Goal: Information Seeking & Learning: Find specific fact

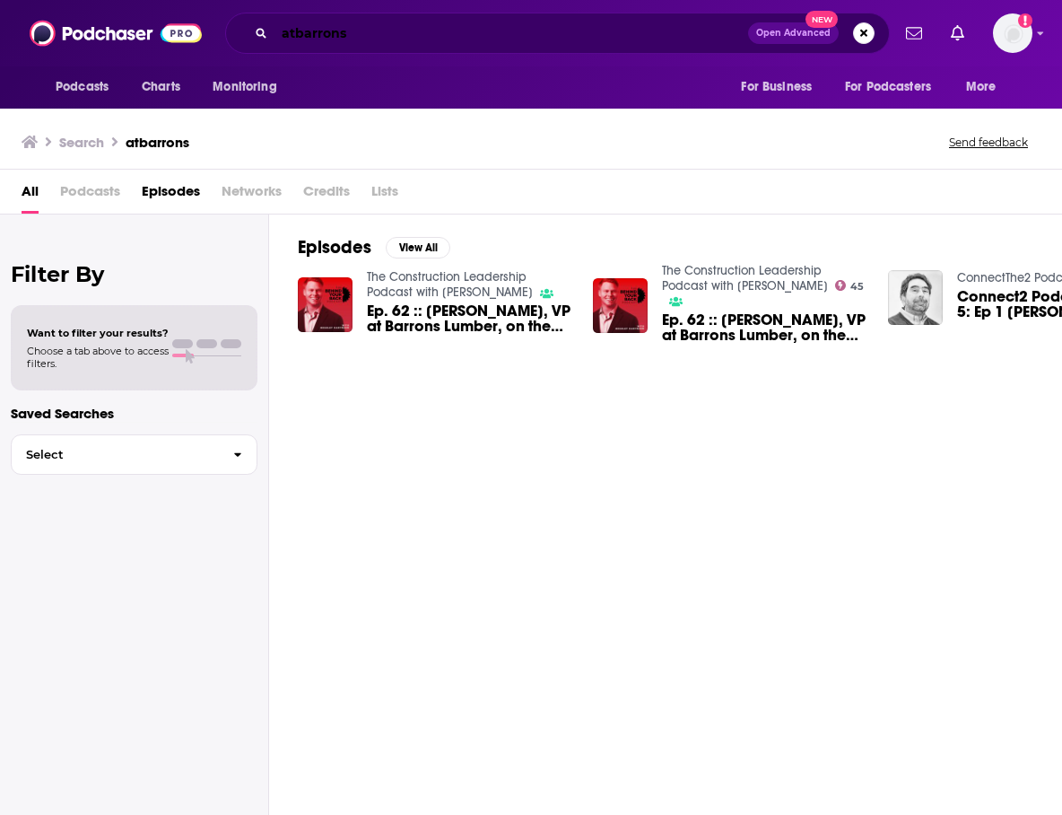
click at [293, 37] on input "atbarrons" at bounding box center [512, 33] width 474 height 29
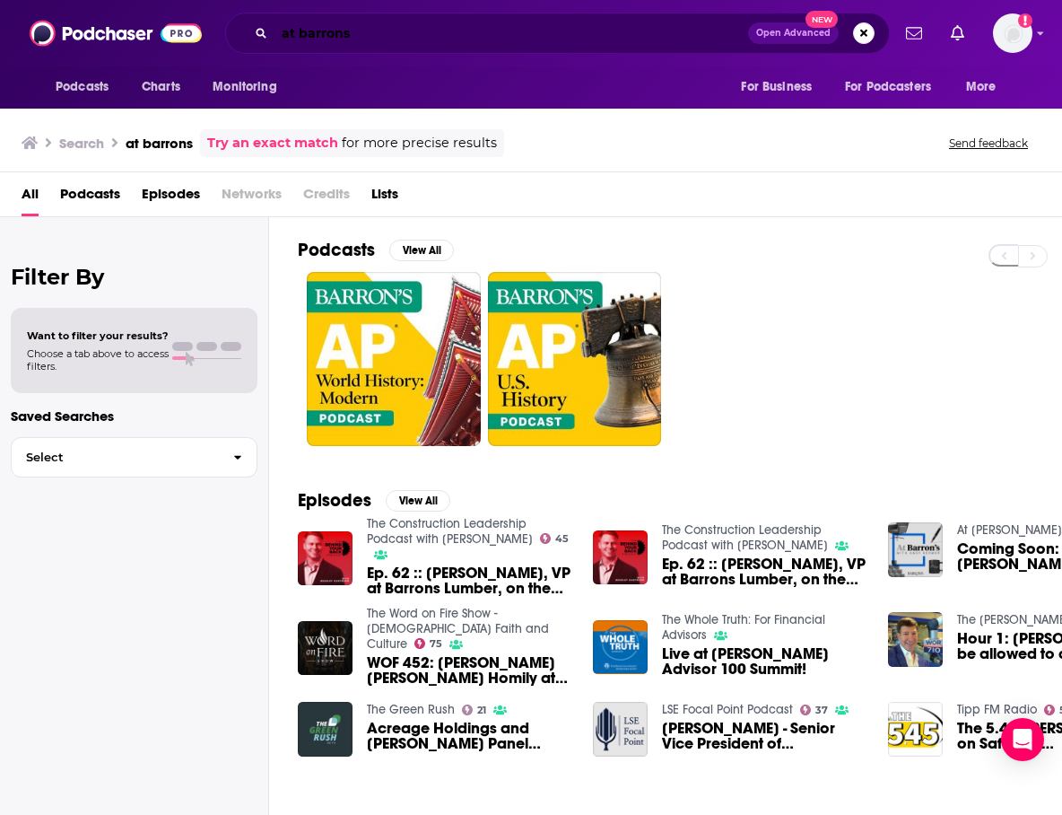
click at [302, 32] on input "at barrons" at bounding box center [512, 33] width 474 height 29
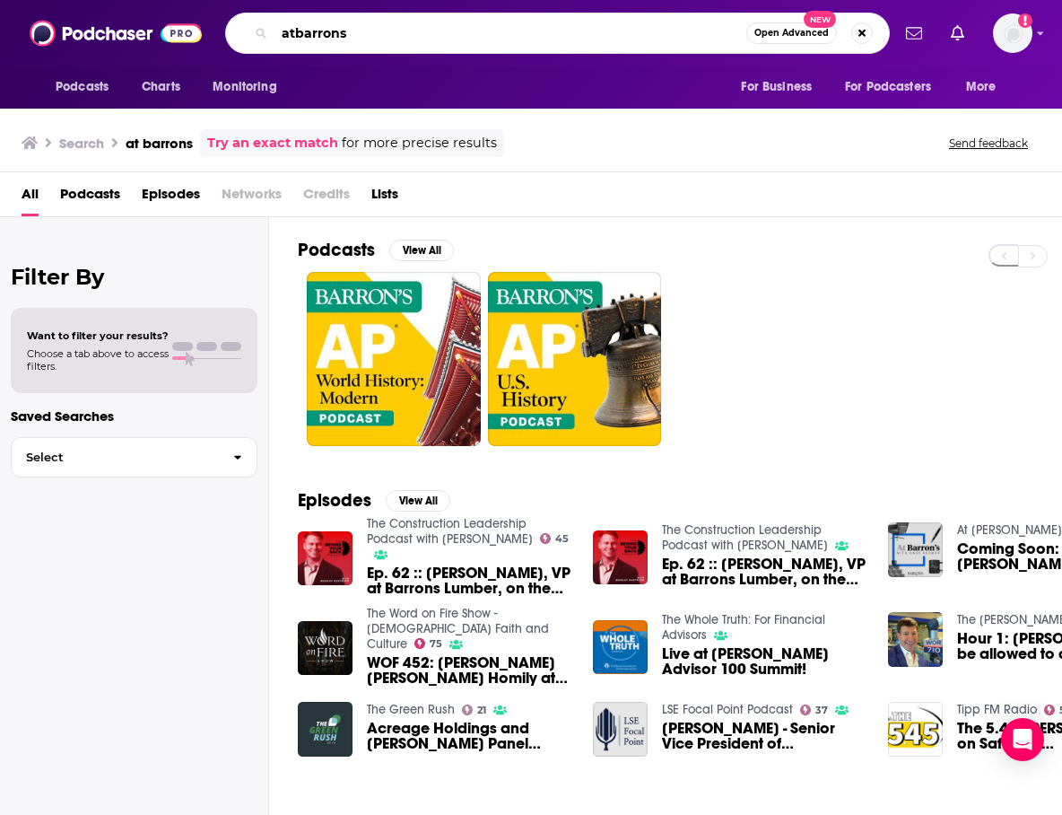
type input "atbarrons"
